Goal: Find specific page/section: Find specific page/section

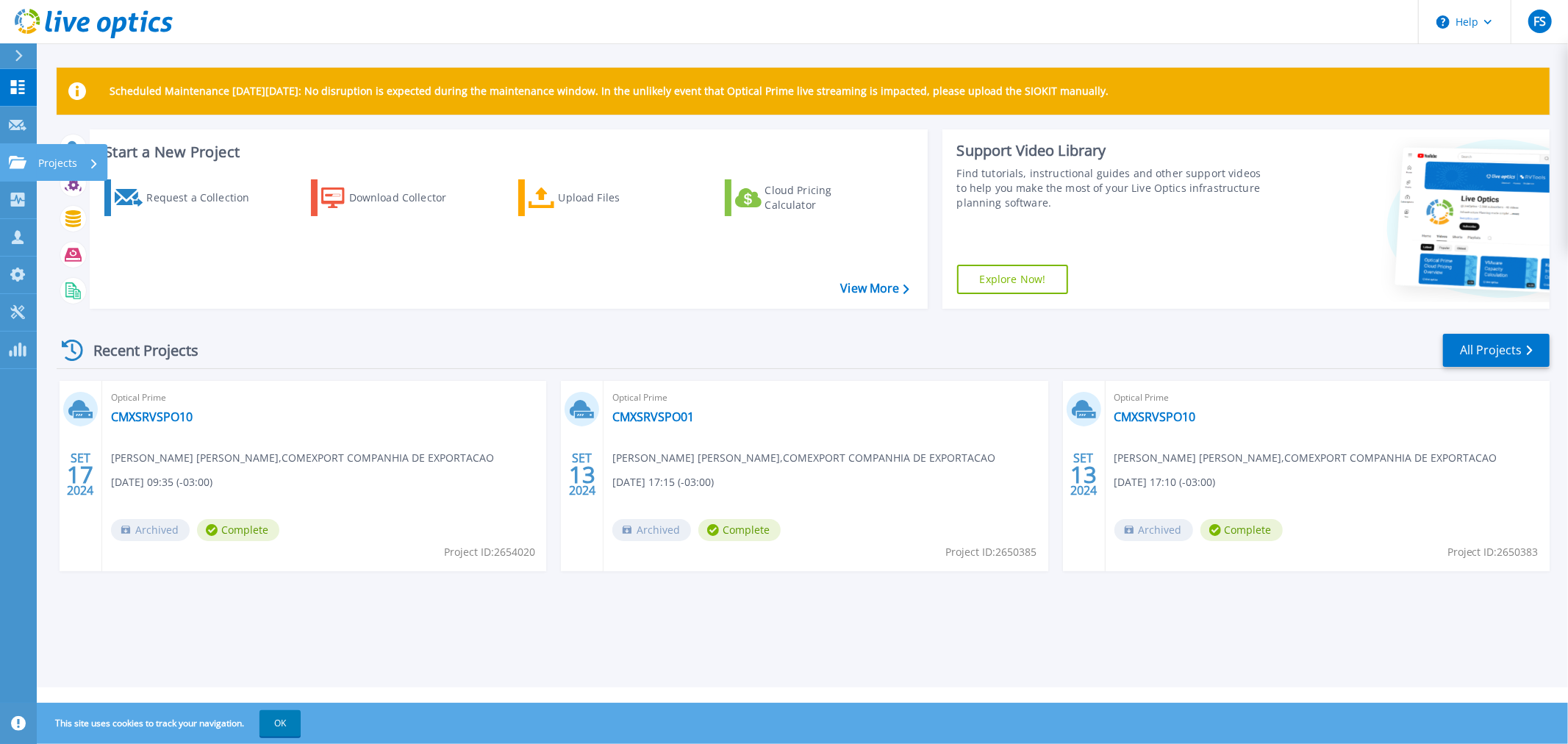
click at [84, 165] on div "Projects" at bounding box center [68, 163] width 60 height 38
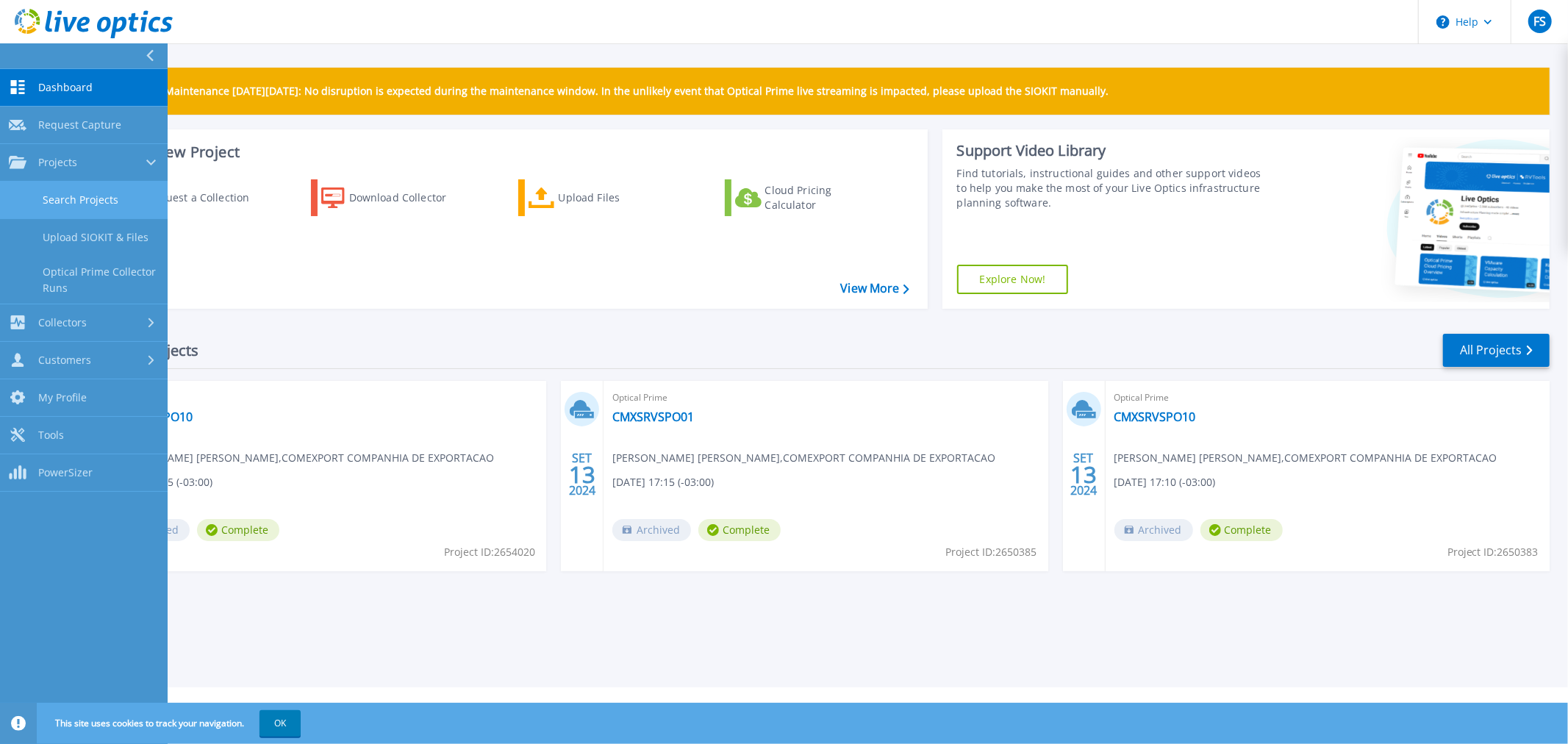
click at [98, 202] on link "Search Projects" at bounding box center [84, 200] width 168 height 38
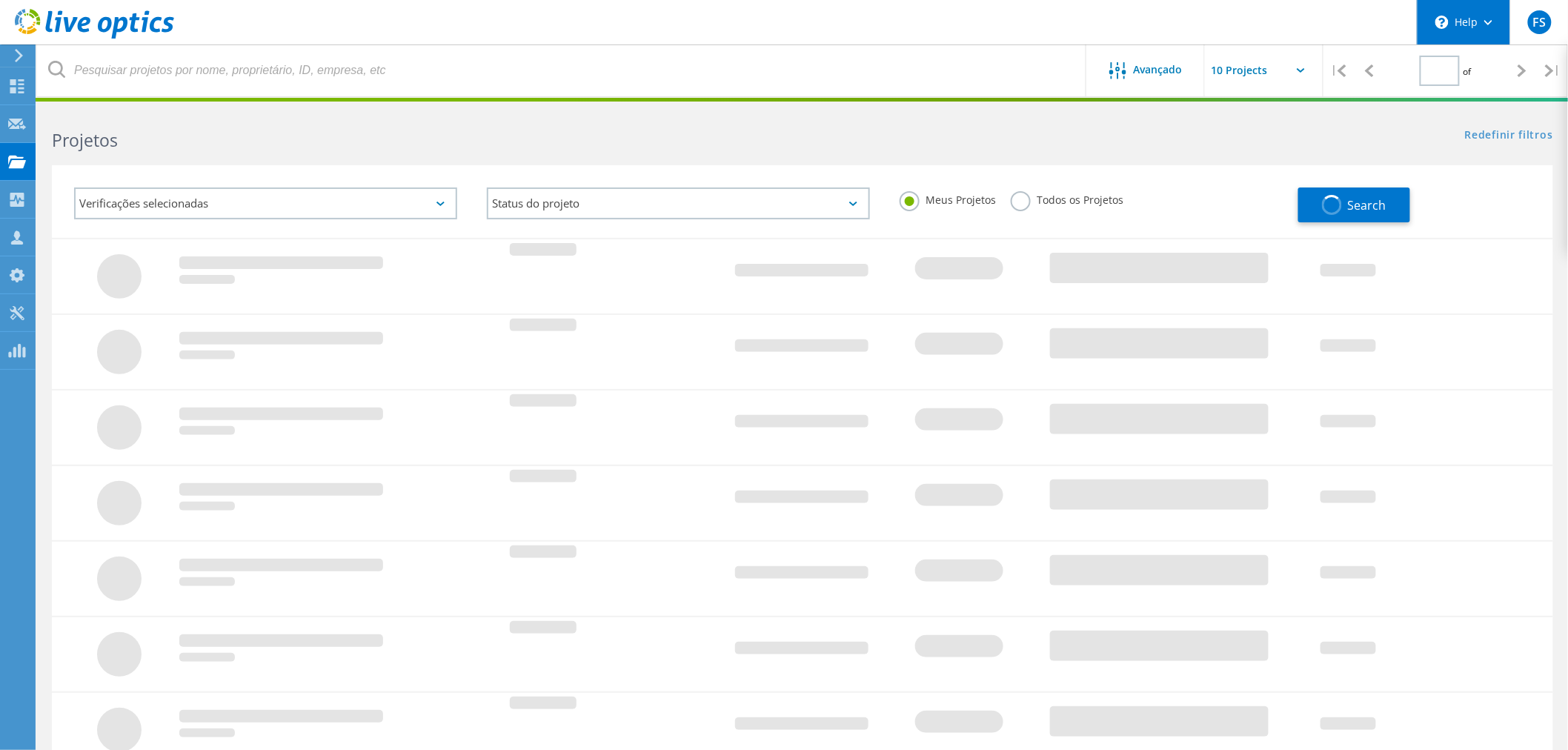
type input "1"
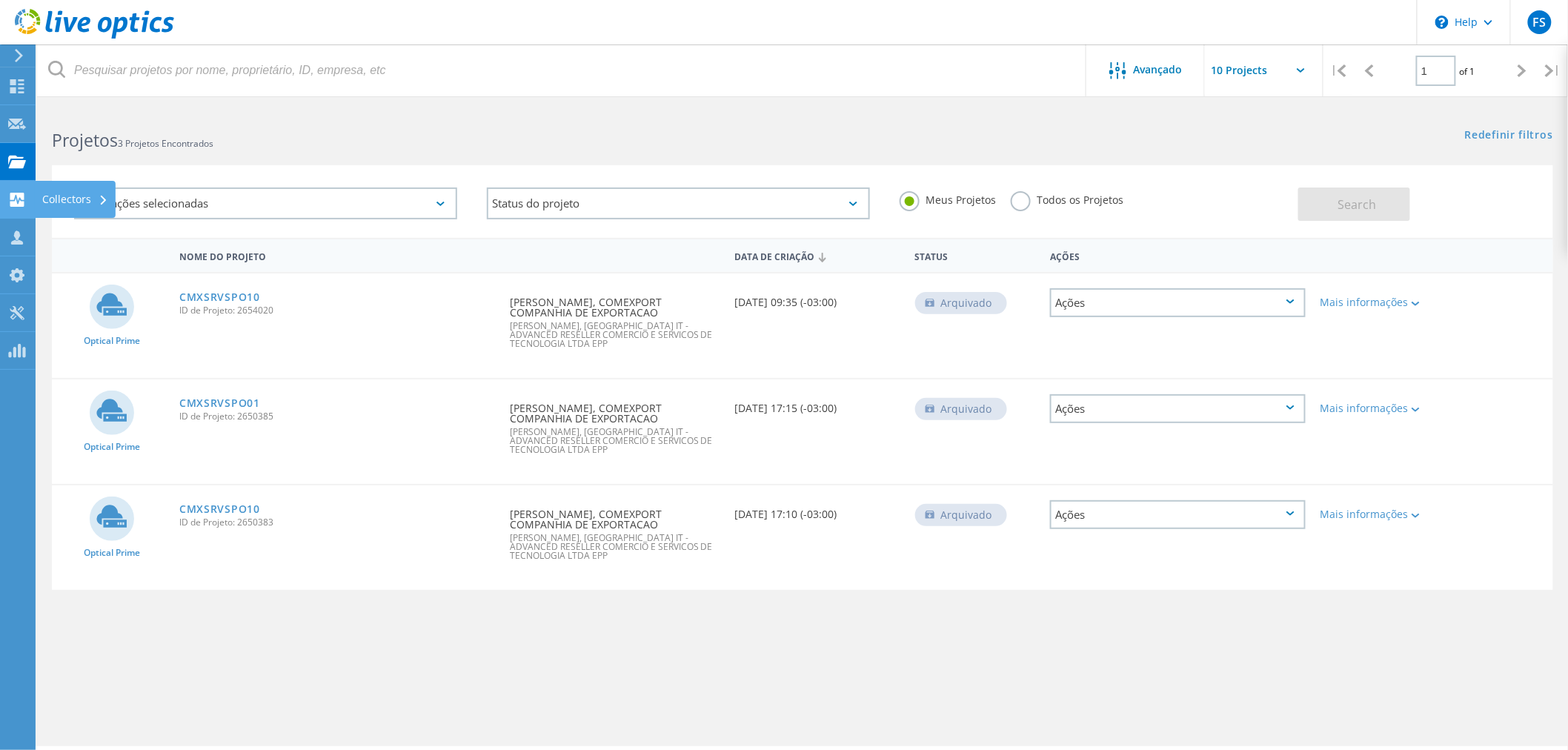
click at [64, 202] on div "Collectors" at bounding box center [74, 199] width 66 height 10
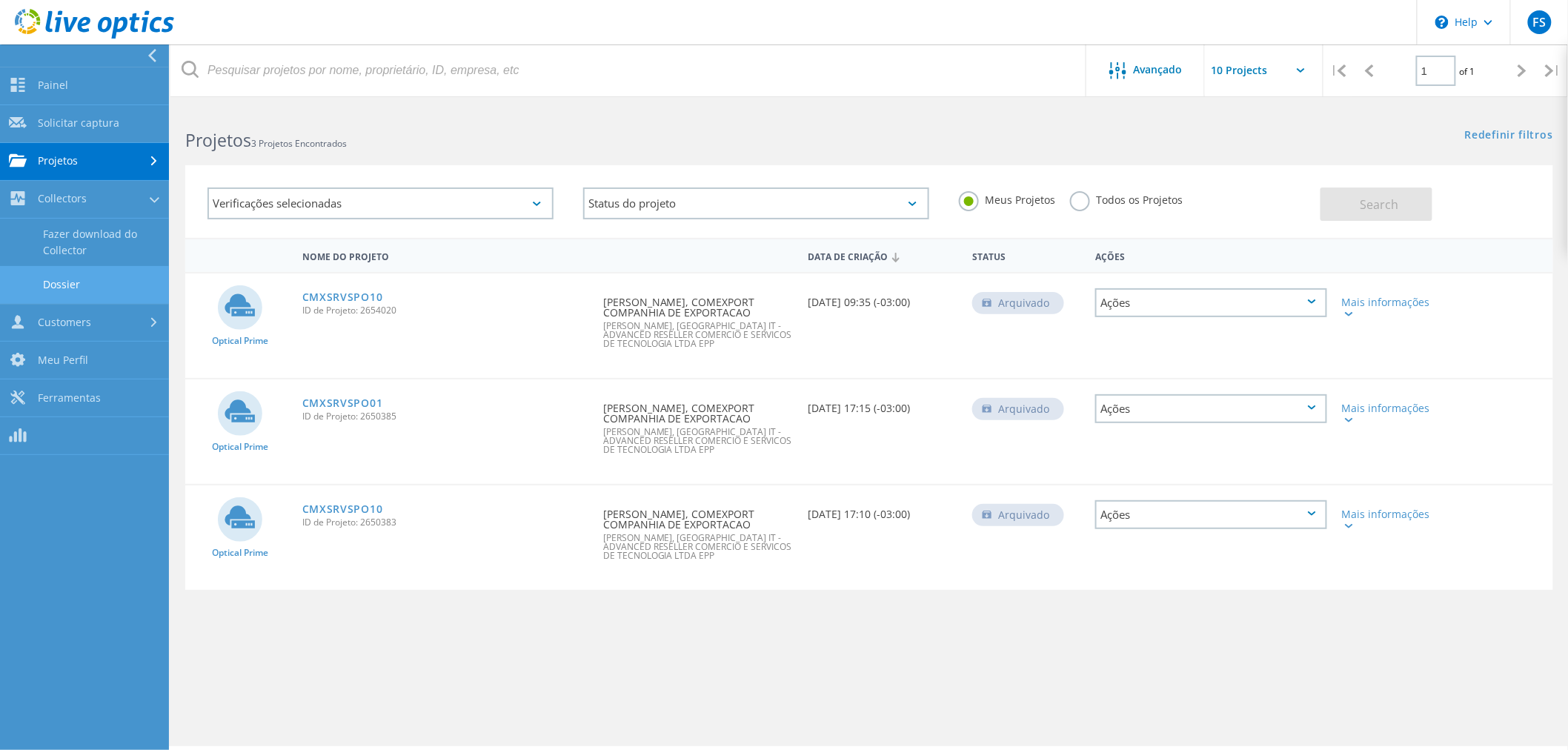
click at [119, 283] on link "Dossier" at bounding box center [85, 285] width 169 height 38
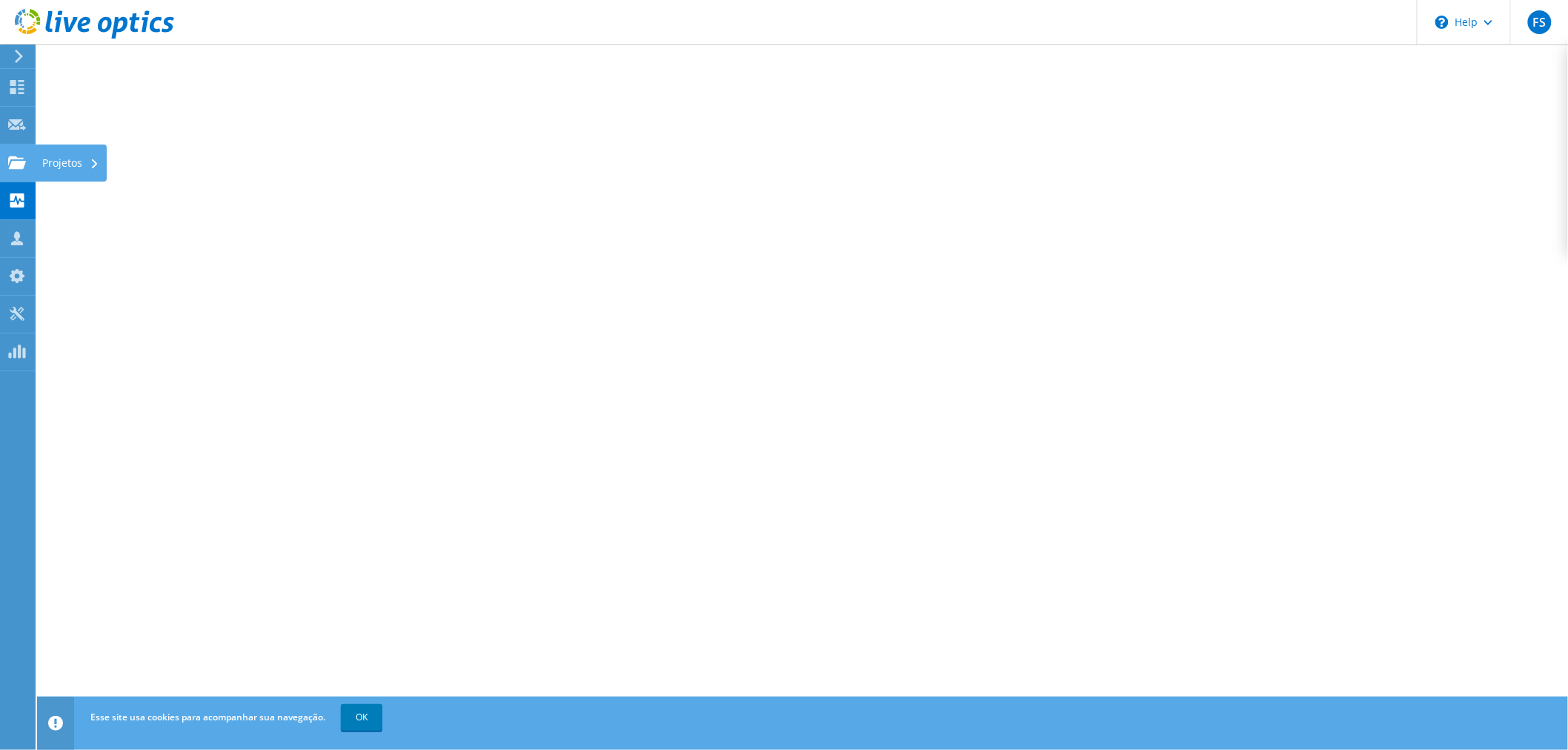
click at [73, 169] on div "Projetos" at bounding box center [71, 163] width 72 height 37
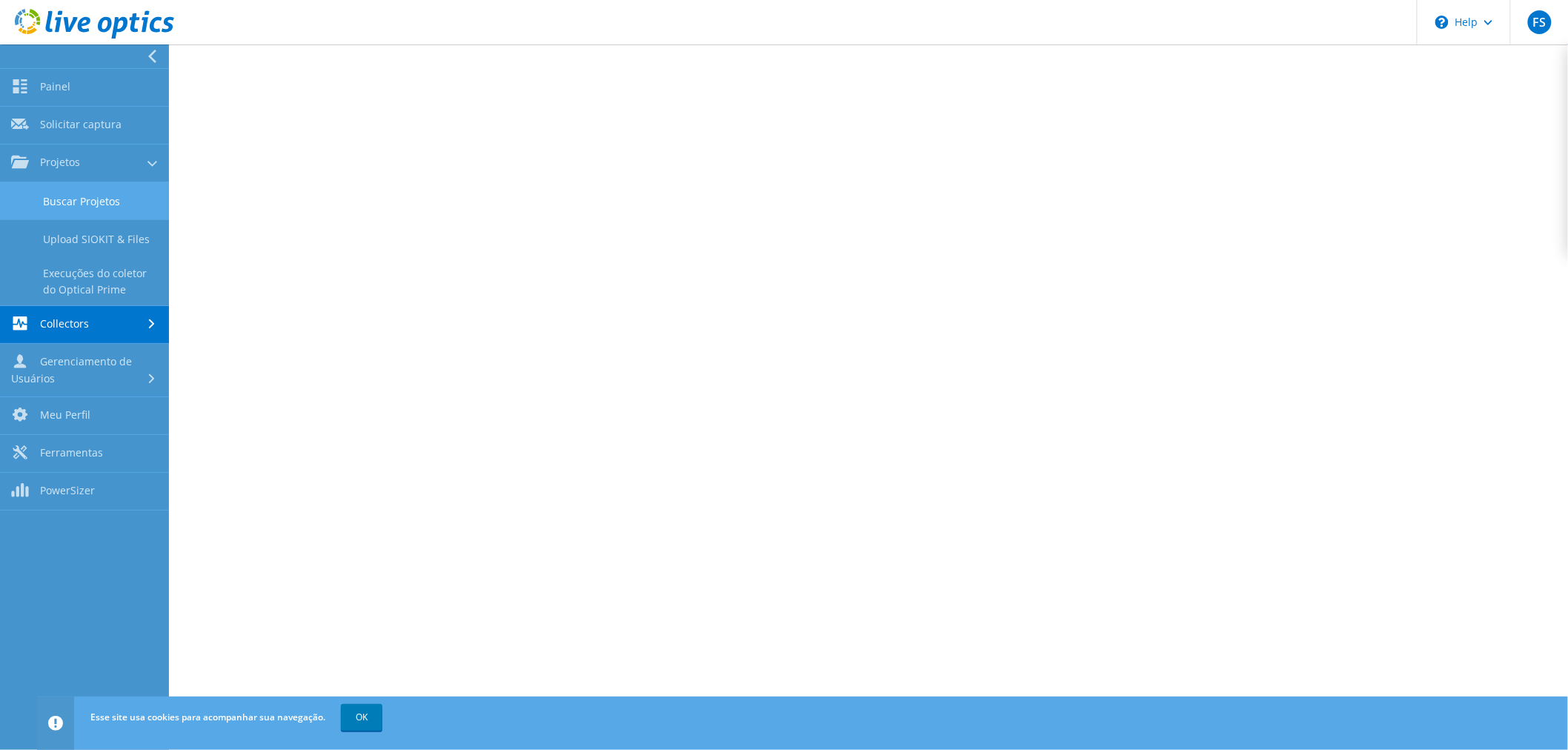
click at [92, 193] on link "Buscar Projetos" at bounding box center [85, 201] width 169 height 38
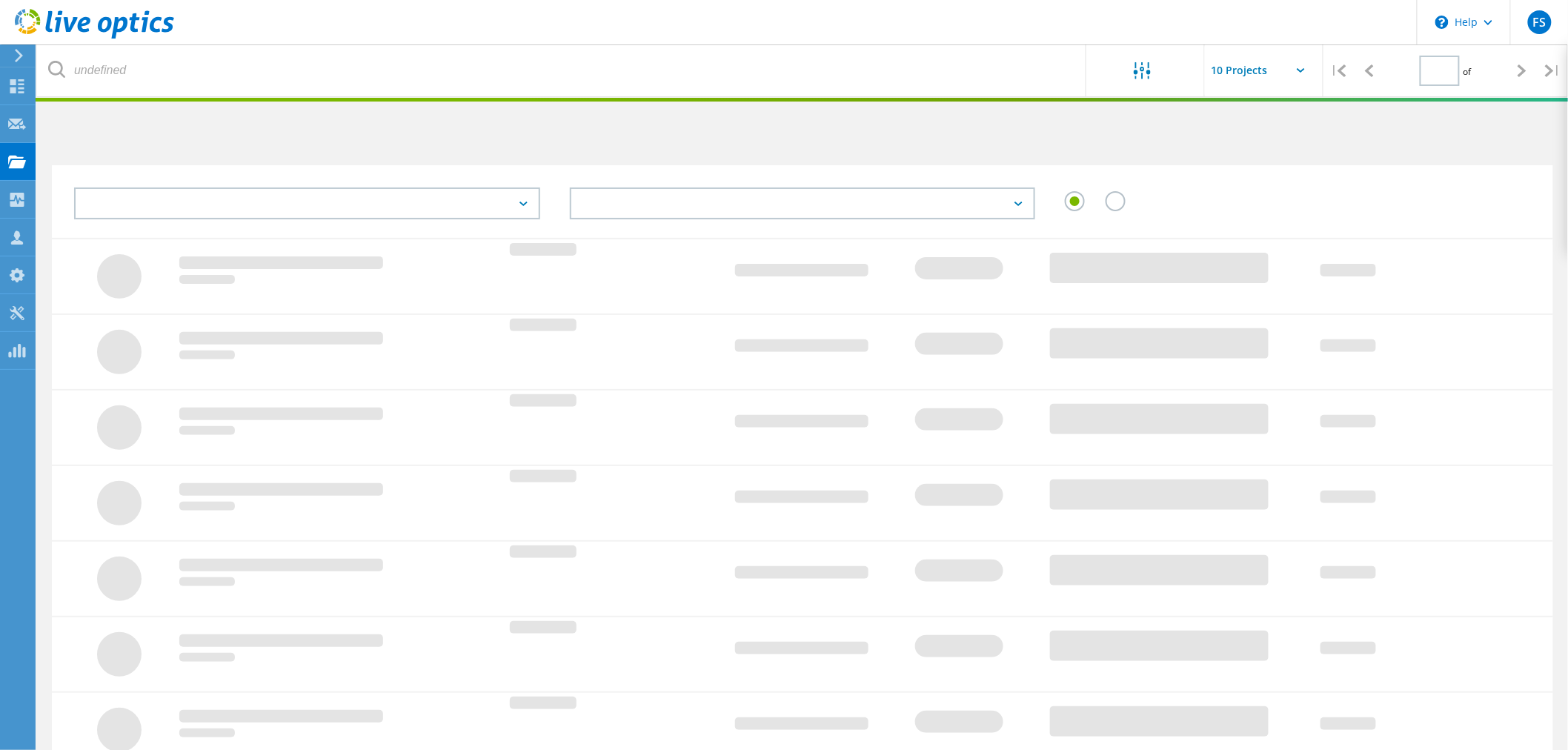
type input "1"
